Goal: Task Accomplishment & Management: Use online tool/utility

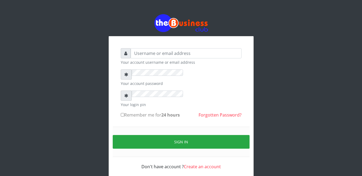
click at [128, 51] on div at bounding box center [126, 53] width 10 height 10
click at [131, 59] on input "text" at bounding box center [186, 53] width 111 height 10
type input "happinesschidera20@gmail.com"
click at [127, 86] on small "Your account password" at bounding box center [181, 84] width 121 height 6
click at [127, 100] on div at bounding box center [126, 96] width 11 height 10
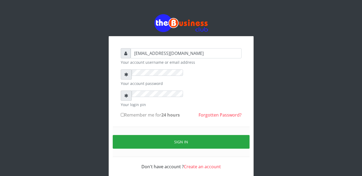
click at [122, 115] on input "Remember me for 24 hours" at bounding box center [122, 114] width 3 height 3
checkbox input "true"
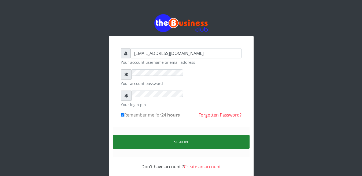
click at [179, 137] on button "Sign in" at bounding box center [181, 142] width 137 height 14
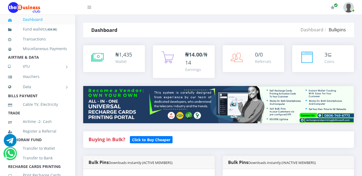
scroll to position [339, 0]
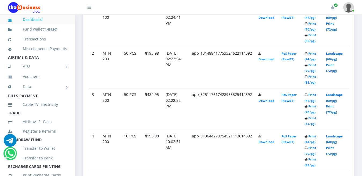
click at [312, 116] on link "Print (85/pg)" at bounding box center [311, 121] width 12 height 10
click at [308, 26] on icon at bounding box center [306, 23] width 3 height 3
click at [308, 37] on icon at bounding box center [306, 35] width 3 height 3
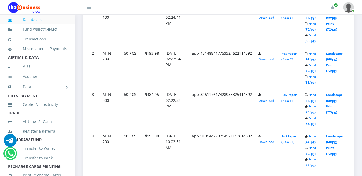
click at [308, 37] on icon at bounding box center [306, 35] width 3 height 3
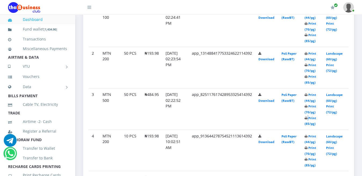
click at [308, 37] on icon at bounding box center [306, 35] width 3 height 3
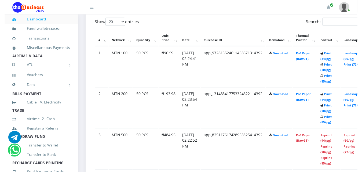
scroll to position [291, 0]
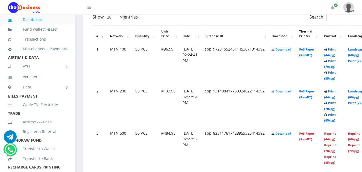
click at [327, 117] on icon at bounding box center [325, 114] width 3 height 3
click at [335, 117] on small "Print (44/pg) Print (70/pg) Print (85/pg)" at bounding box center [330, 105] width 12 height 33
click at [336, 105] on b "Print (44/pg) Print (70/pg) Print (85/pg)" at bounding box center [330, 105] width 12 height 33
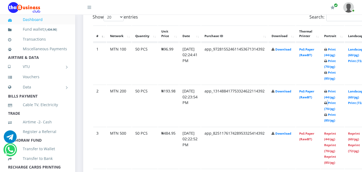
click at [336, 105] on b "Print (44/pg) Print (70/pg) Print (85/pg)" at bounding box center [330, 105] width 12 height 33
drag, startPoint x: 336, startPoint y: 105, endPoint x: 337, endPoint y: 91, distance: 14.5
click at [336, 91] on link "Print (44/pg)" at bounding box center [330, 94] width 12 height 10
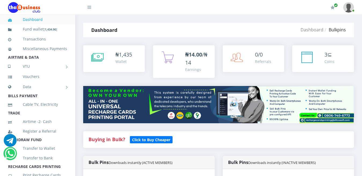
scroll to position [234, 0]
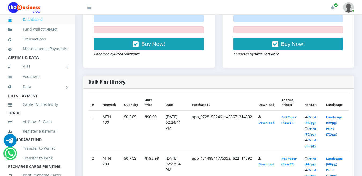
click at [312, 127] on link "Print (70/pg)" at bounding box center [311, 132] width 12 height 10
